Goal: Find contact information: Find contact information

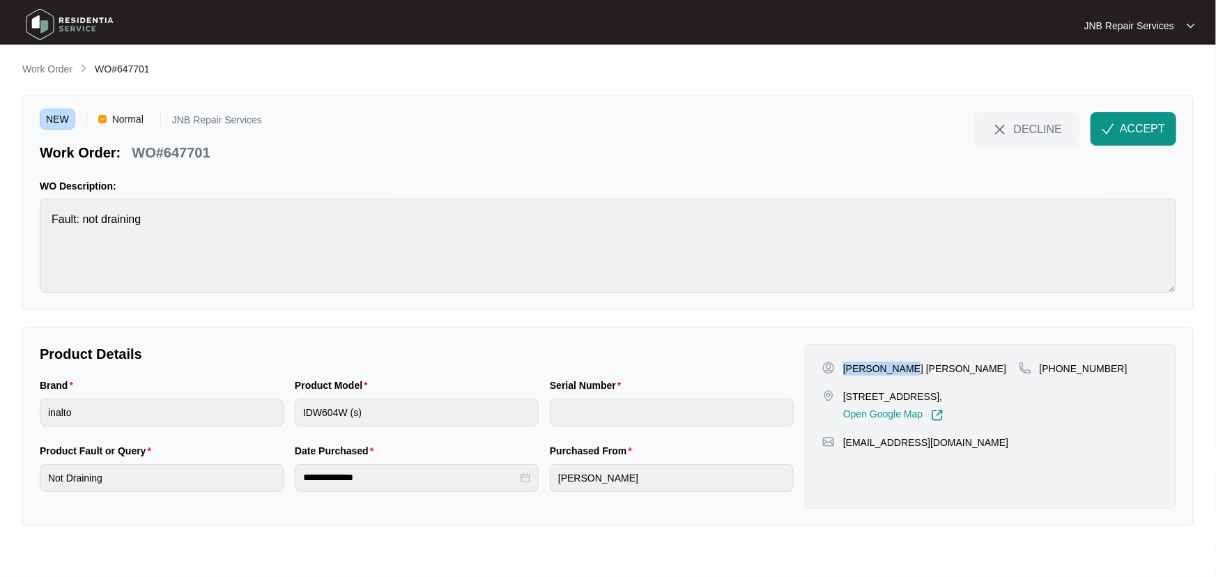
drag, startPoint x: 912, startPoint y: 366, endPoint x: 844, endPoint y: 369, distance: 67.6
click at [844, 369] on div "[PERSON_NAME] [PERSON_NAME]" at bounding box center [920, 369] width 196 height 14
copy p "[PERSON_NAME] [PERSON_NAME]"
click at [937, 398] on p "[STREET_ADDRESS]," at bounding box center [893, 396] width 100 height 14
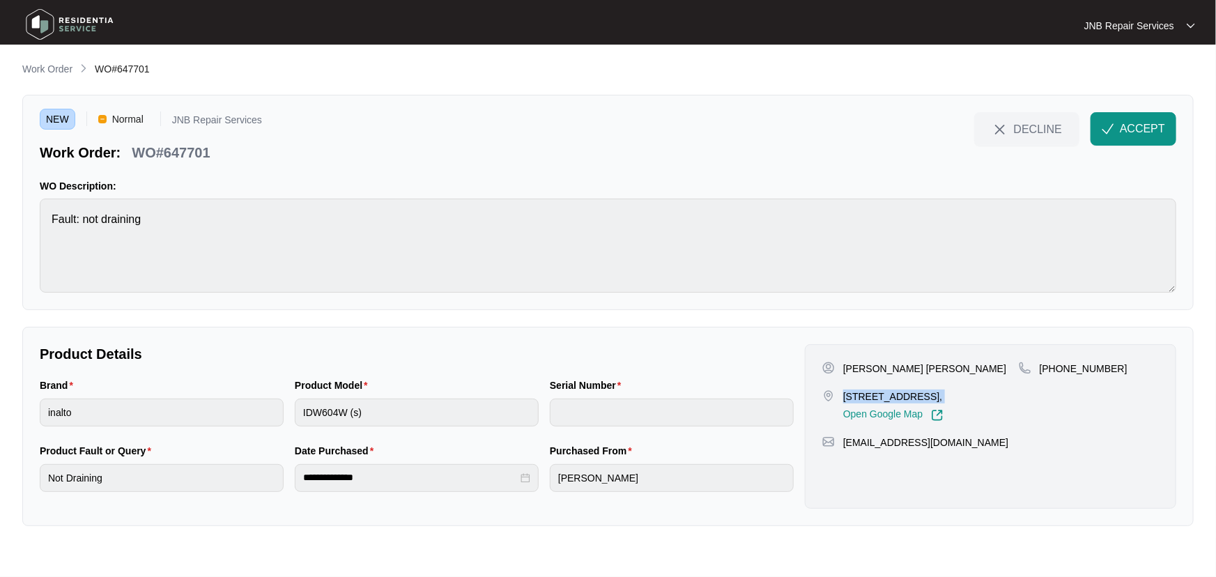
click at [937, 398] on p "[STREET_ADDRESS]," at bounding box center [893, 396] width 100 height 14
copy p "[STREET_ADDRESS],"
click at [1074, 367] on p "[PHONE_NUMBER]" at bounding box center [1083, 369] width 88 height 14
copy p "61423387355"
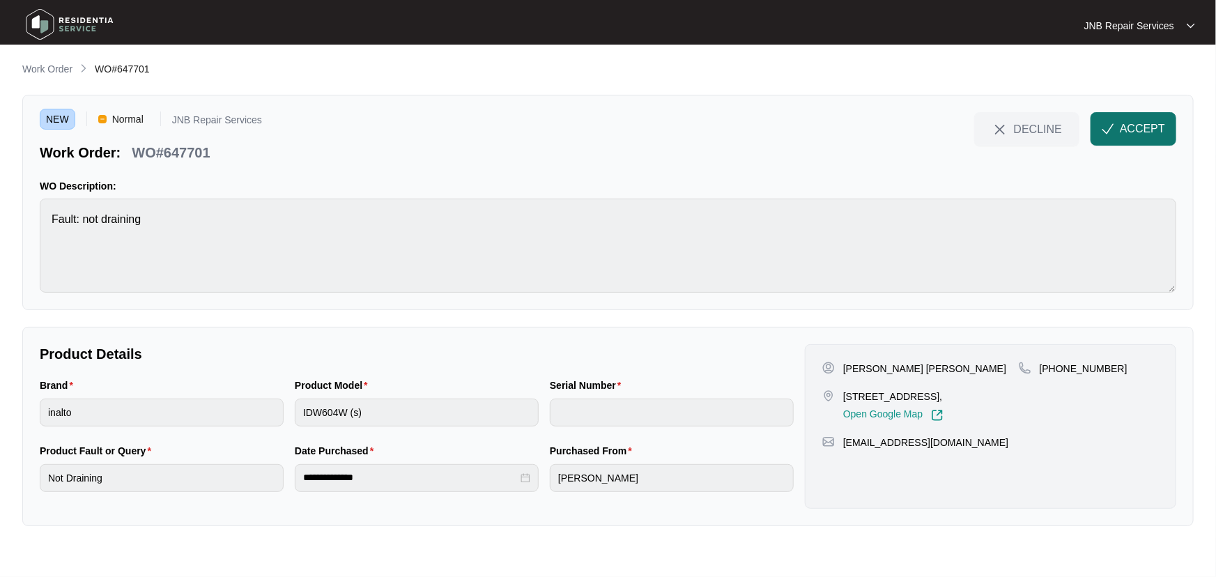
click at [1101, 126] on button "ACCEPT" at bounding box center [1133, 128] width 86 height 33
